Goal: Information Seeking & Learning: Learn about a topic

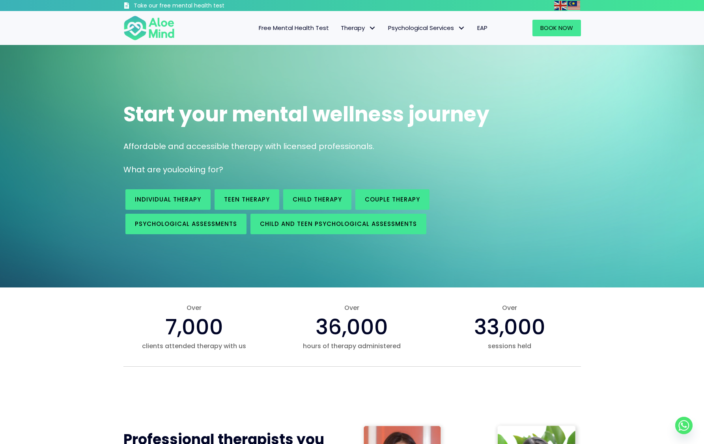
click at [305, 28] on span "Free Mental Health Test" at bounding box center [294, 28] width 70 height 8
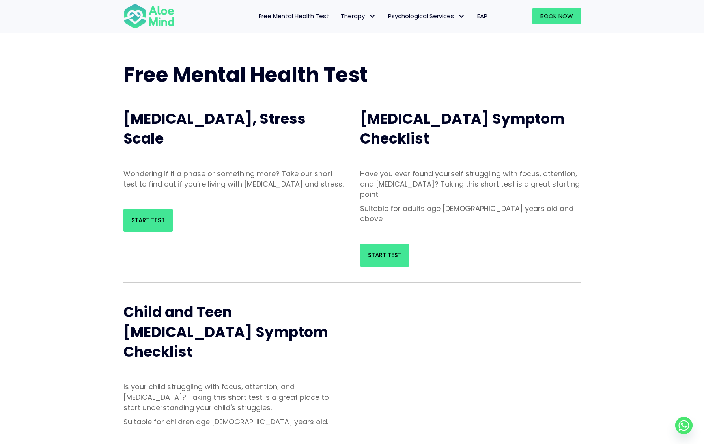
scroll to position [21, 0]
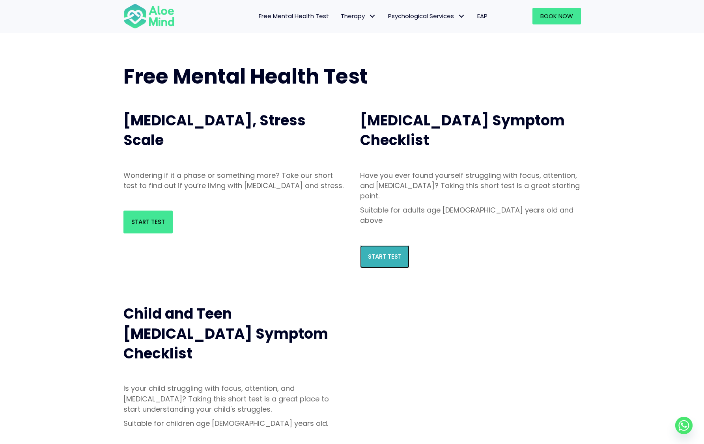
click at [389, 252] on span "Start Test" at bounding box center [385, 256] width 34 height 8
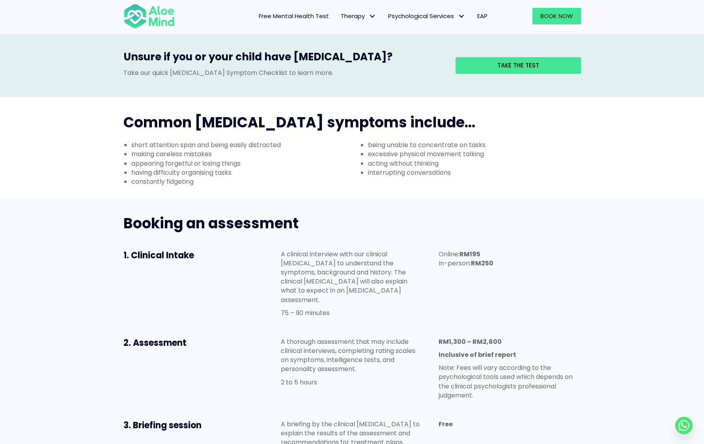
scroll to position [214, 0]
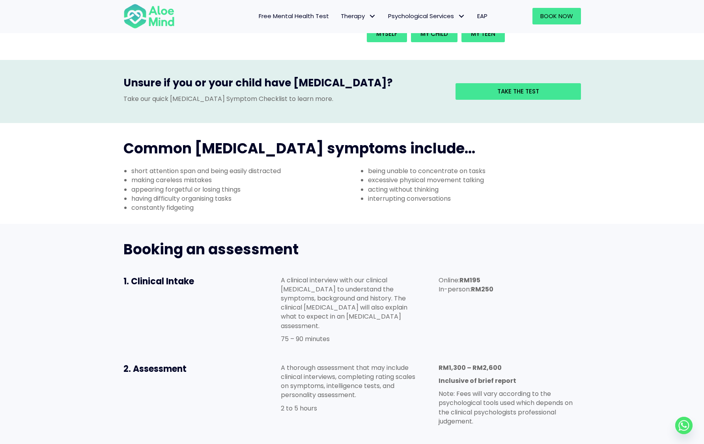
click at [317, 18] on span "Free Mental Health Test" at bounding box center [294, 16] width 70 height 8
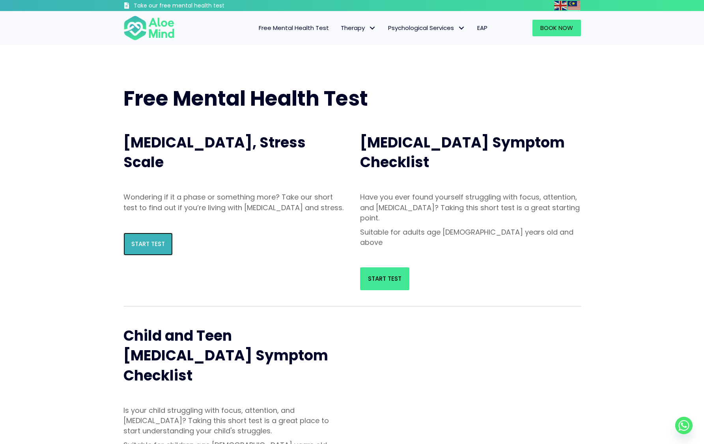
click at [149, 247] on link "Start Test" at bounding box center [147, 244] width 49 height 23
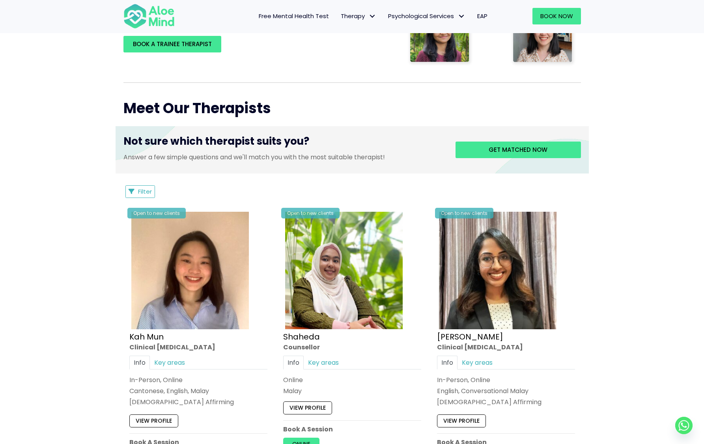
scroll to position [239, 0]
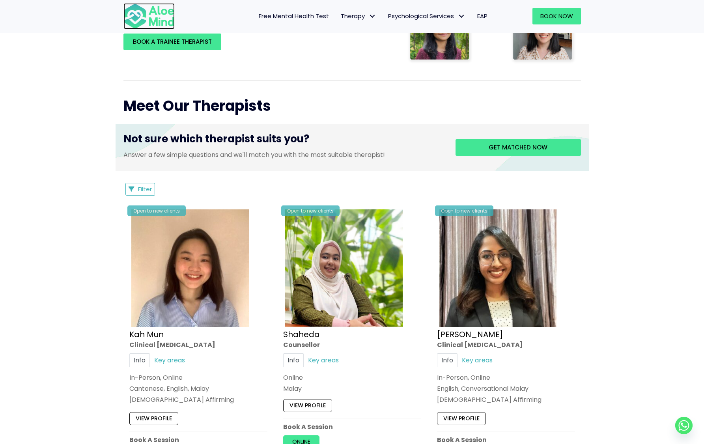
click at [157, 16] on img at bounding box center [148, 16] width 51 height 26
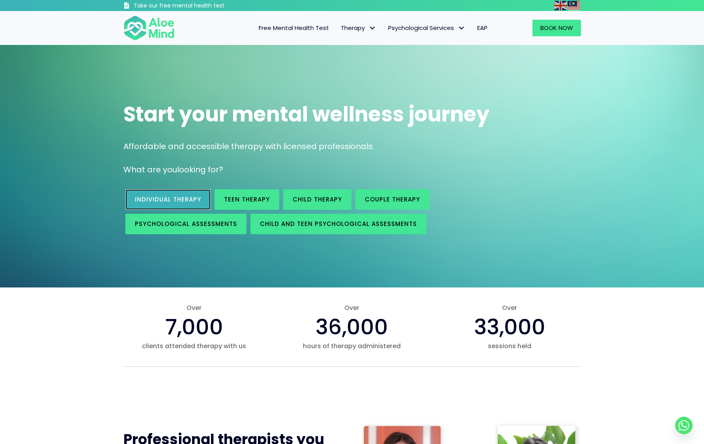
click at [198, 202] on span "Individual therapy" at bounding box center [168, 199] width 66 height 8
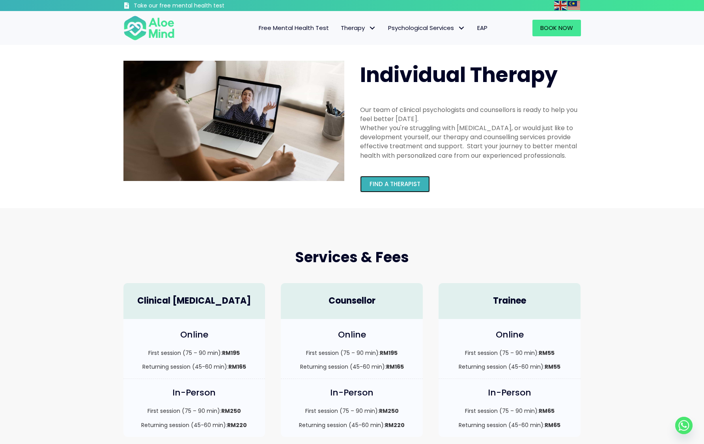
click at [402, 177] on link "Find a therapist" at bounding box center [395, 184] width 70 height 17
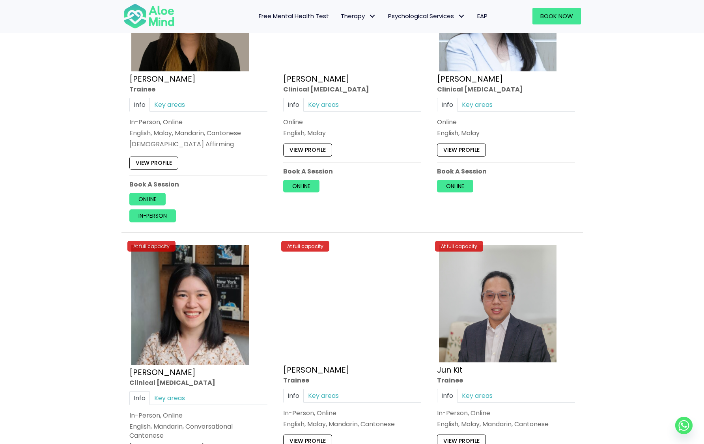
scroll to position [2201, 0]
